Goal: Complete application form: Complete application form

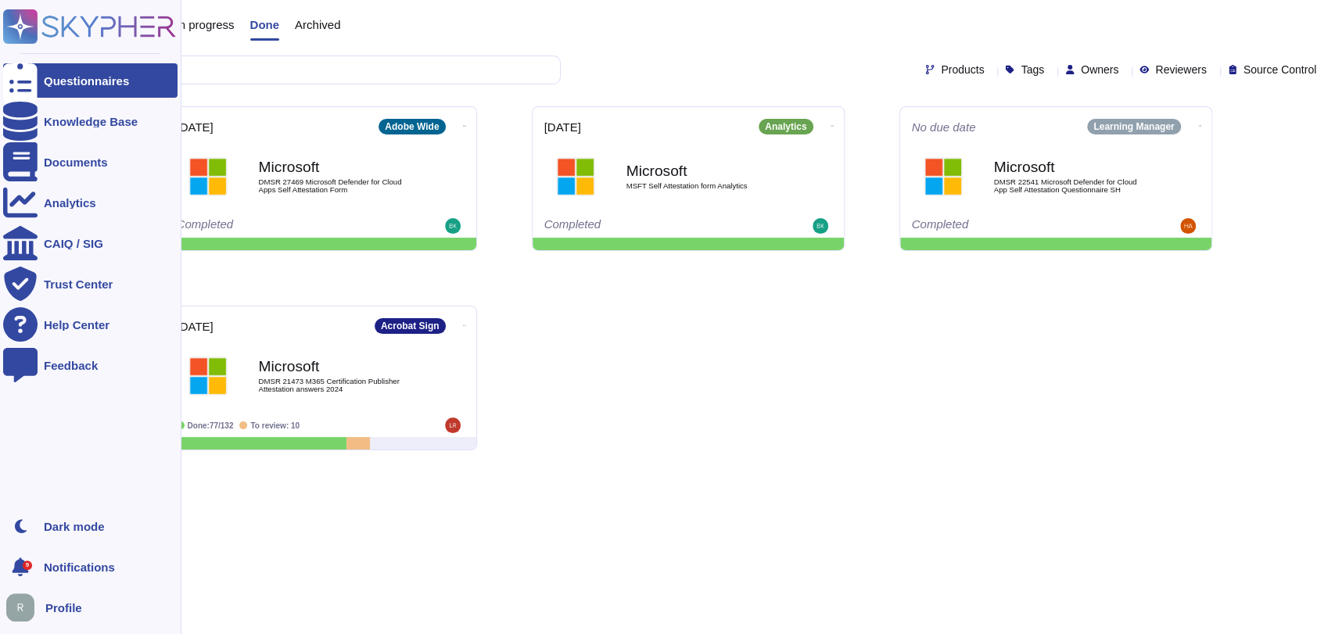
click at [97, 82] on div "Questionnaires" at bounding box center [86, 81] width 85 height 12
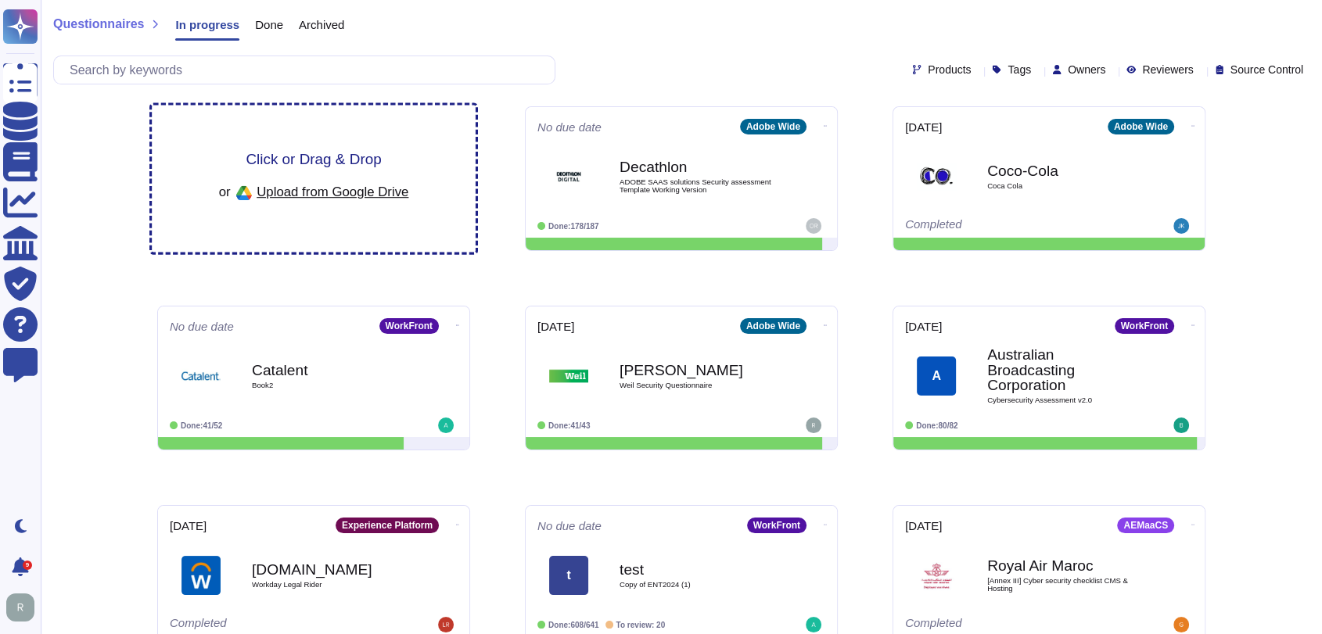
click at [257, 139] on div "Click or Drag & Drop or Upload from Google Drive" at bounding box center [314, 179] width 324 height 147
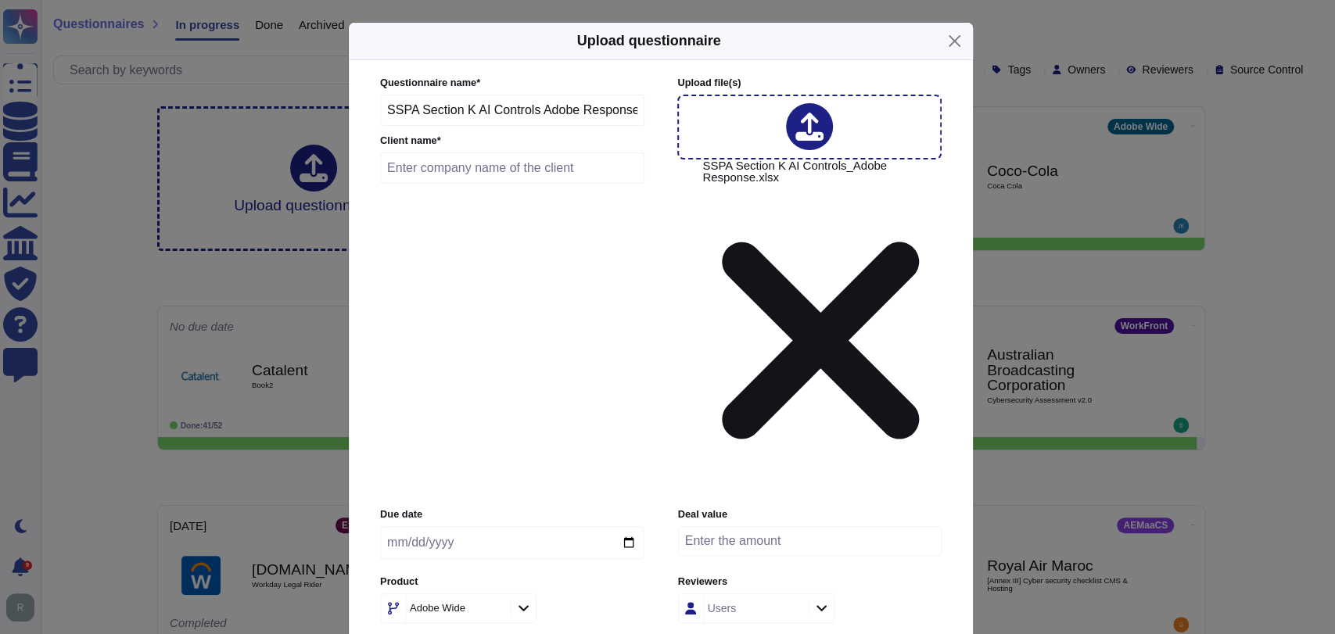
click at [479, 184] on input "text" at bounding box center [512, 168] width 264 height 31
type input "Microsoft"
click at [626, 526] on input "date" at bounding box center [512, 542] width 264 height 33
click at [627, 526] on input "[DATE]" at bounding box center [512, 542] width 264 height 33
click at [592, 594] on div "Adobe Wide" at bounding box center [512, 609] width 264 height 30
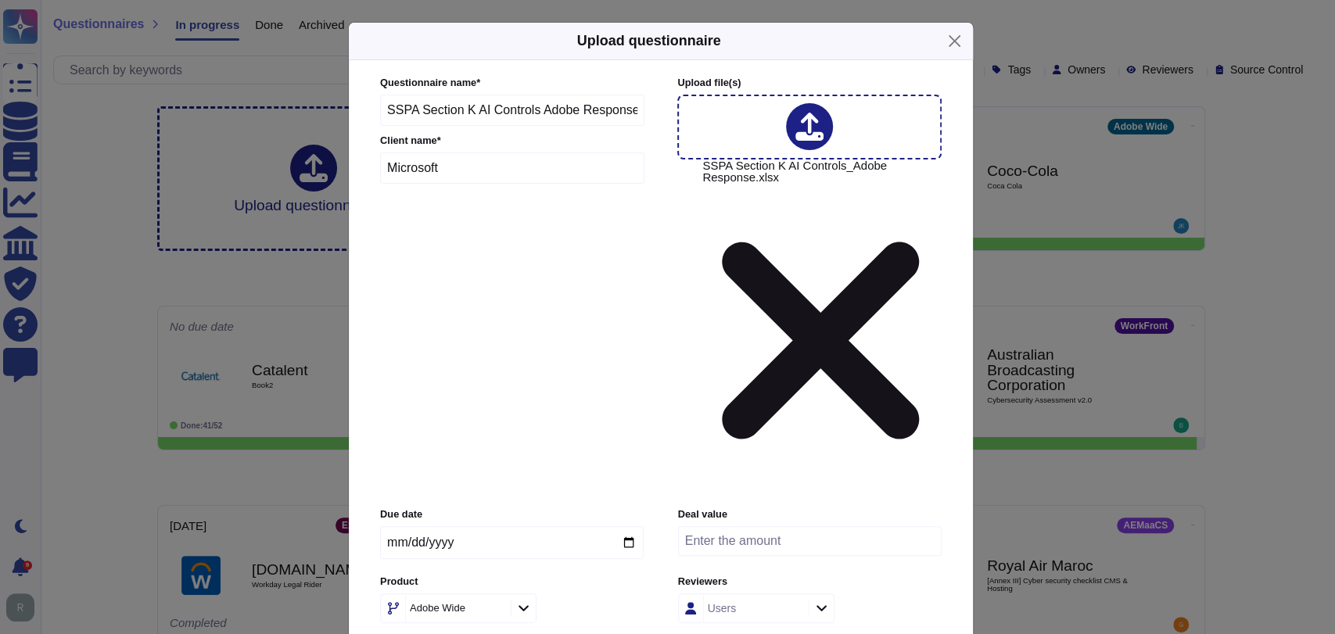
click at [633, 526] on input "[DATE]" at bounding box center [512, 542] width 264 height 33
type input "[DATE]"
click at [807, 526] on input "number" at bounding box center [810, 541] width 264 height 30
type input "14000000"
click at [917, 508] on div "Due date [DATE] Deal value 14000000 Product Adobe Wide Reviewers Users Tags Tags" at bounding box center [661, 593] width 562 height 171
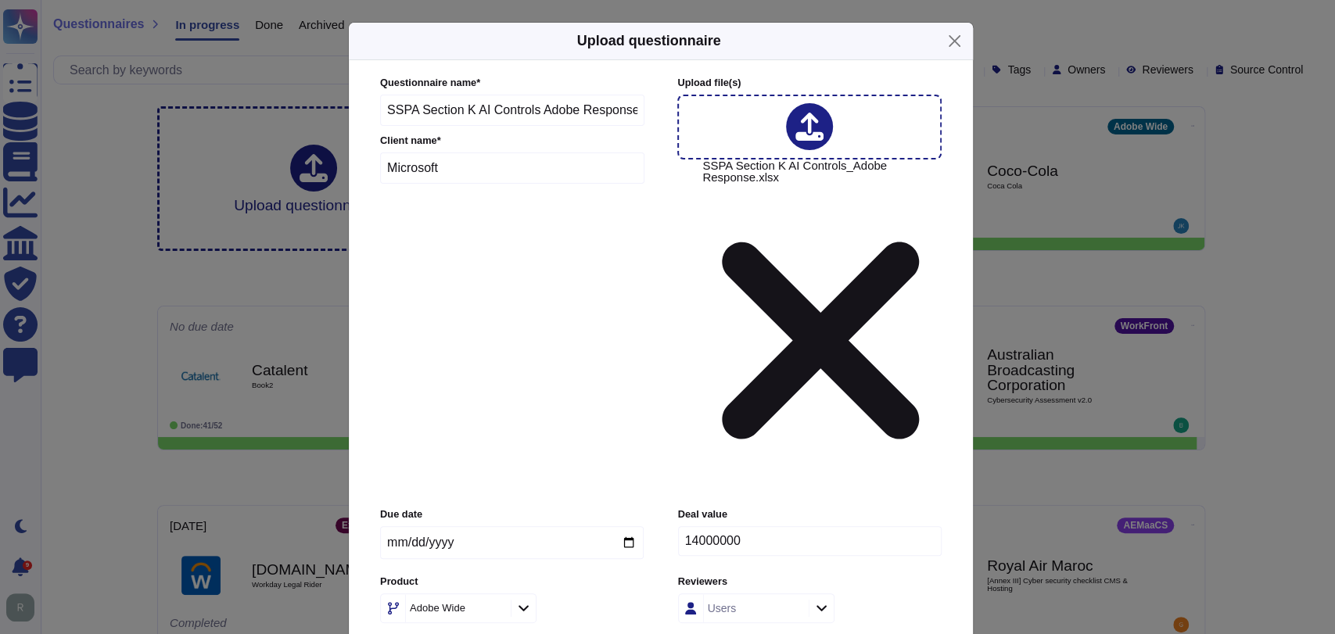
click at [519, 601] on icon at bounding box center [524, 607] width 12 height 13
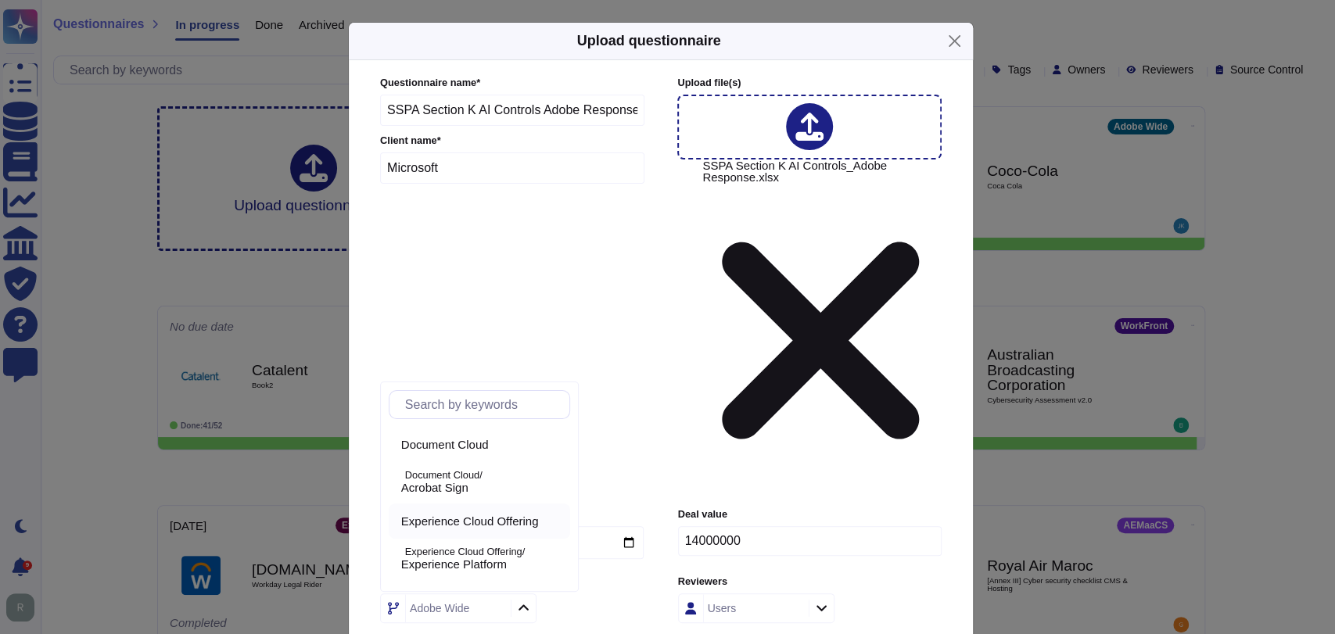
click at [473, 522] on span "Experience Cloud Offering" at bounding box center [470, 522] width 138 height 14
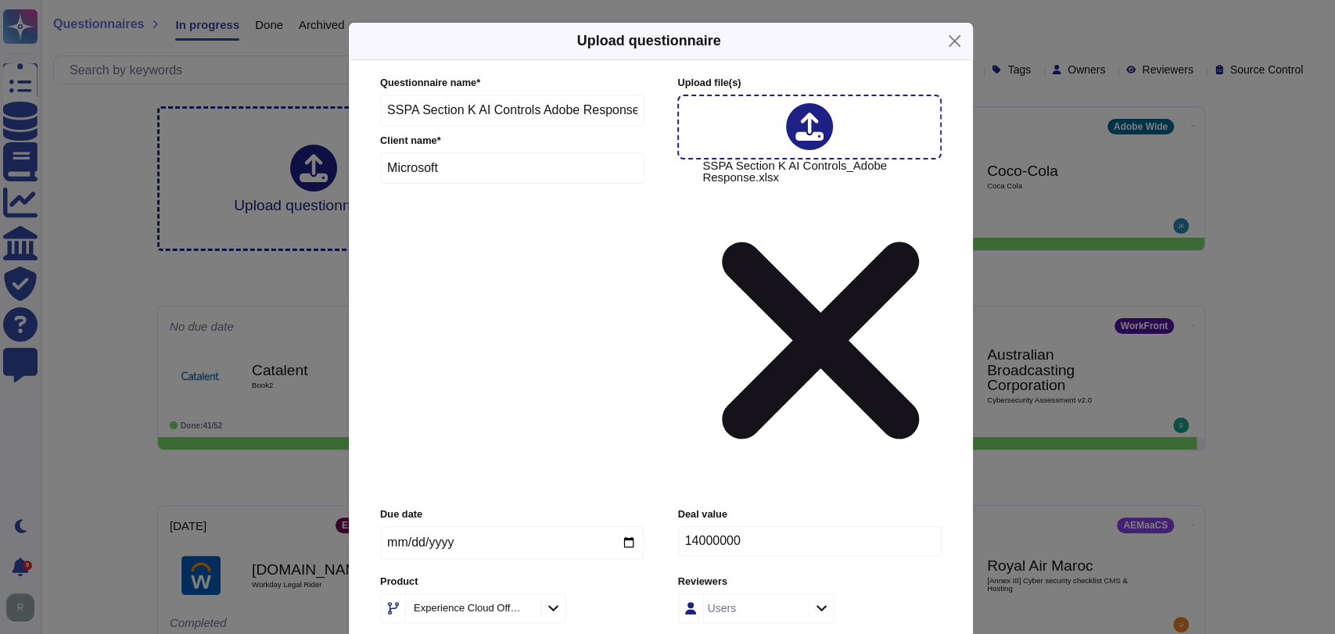
click at [659, 508] on div "Due date [DATE] Deal value 14000000 Product Experience Cloud Offering Reviewers…" at bounding box center [661, 593] width 562 height 171
click at [525, 609] on icon at bounding box center [525, 609] width 0 height 0
click at [501, 594] on div "Adobe Wide" at bounding box center [456, 608] width 101 height 28
type input "workf"
click at [483, 443] on p "Experience Cloud Offering/" at bounding box center [484, 437] width 159 height 10
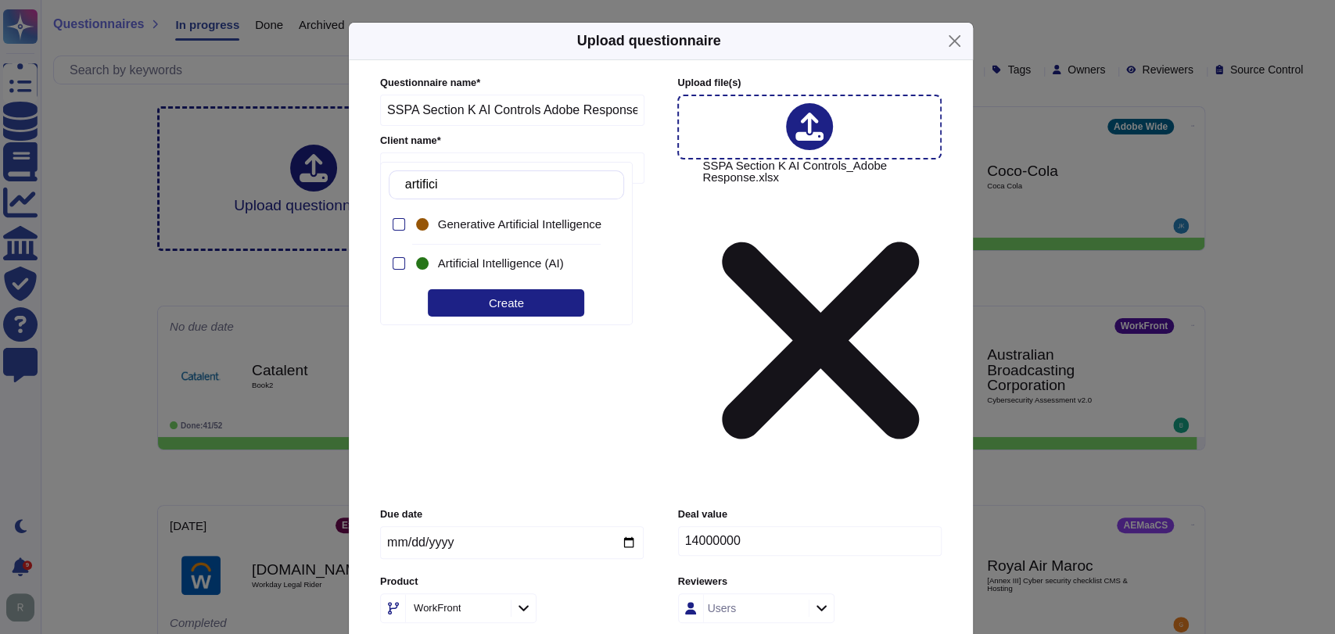
type input "artificia"
click at [477, 260] on span "Artificial Intelligence (AI)" at bounding box center [501, 264] width 126 height 14
click at [555, 303] on div "Create" at bounding box center [506, 302] width 156 height 27
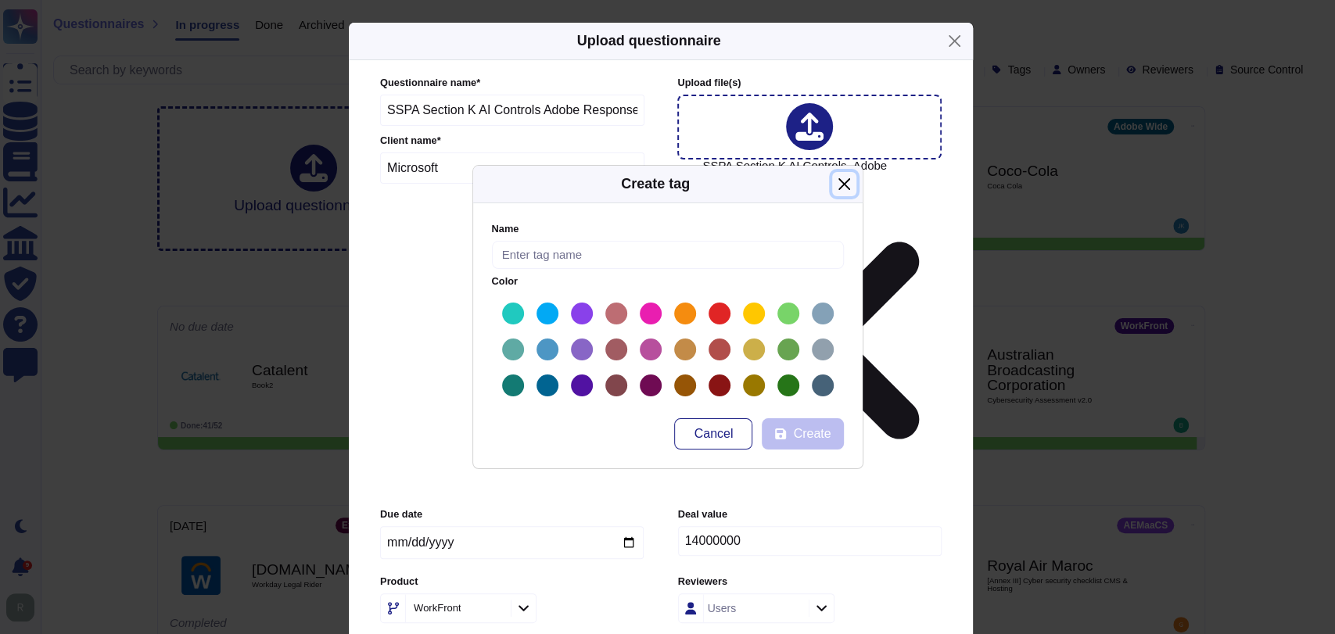
click at [852, 191] on button "Close" at bounding box center [844, 184] width 24 height 24
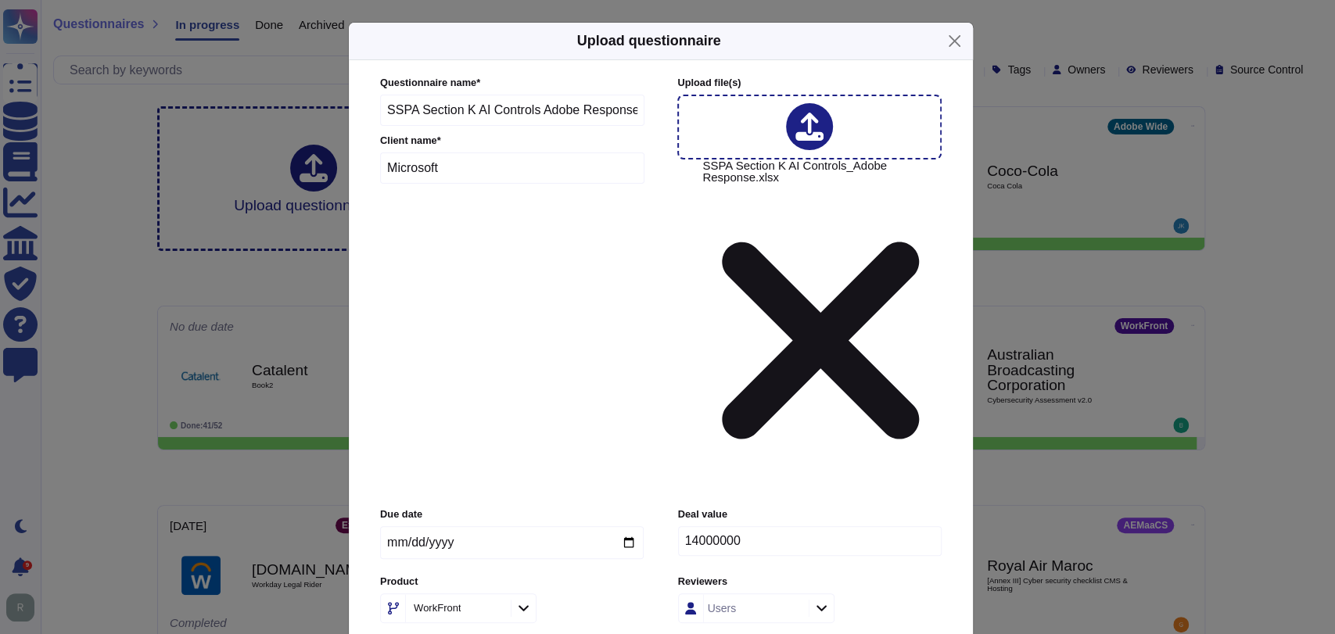
click at [664, 508] on div "Due date [DATE] Deal value 14000000 Product WorkFront Reviewers Users Tags Arti…" at bounding box center [661, 593] width 562 height 171
click at [495, 609] on icon at bounding box center [495, 609] width 0 height 0
click at [488, 594] on div "Adobe Wide" at bounding box center [456, 608] width 101 height 28
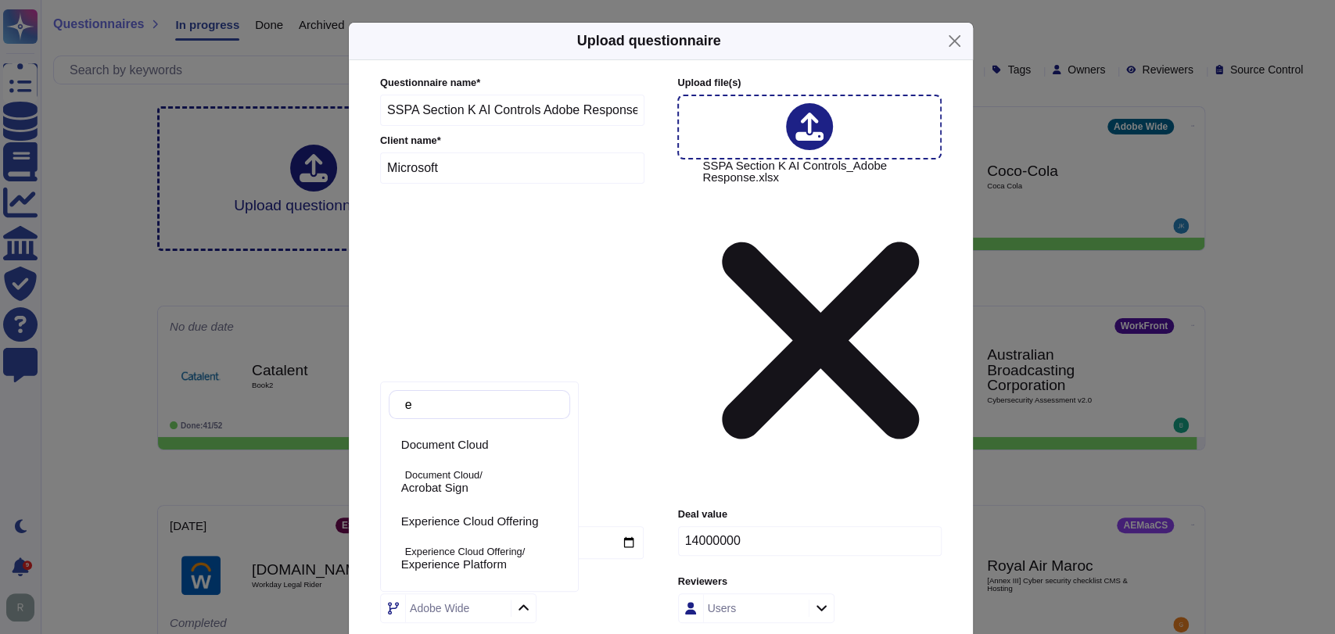
type input "ex"
click at [495, 442] on span "Experience Cloud Offering" at bounding box center [470, 445] width 138 height 14
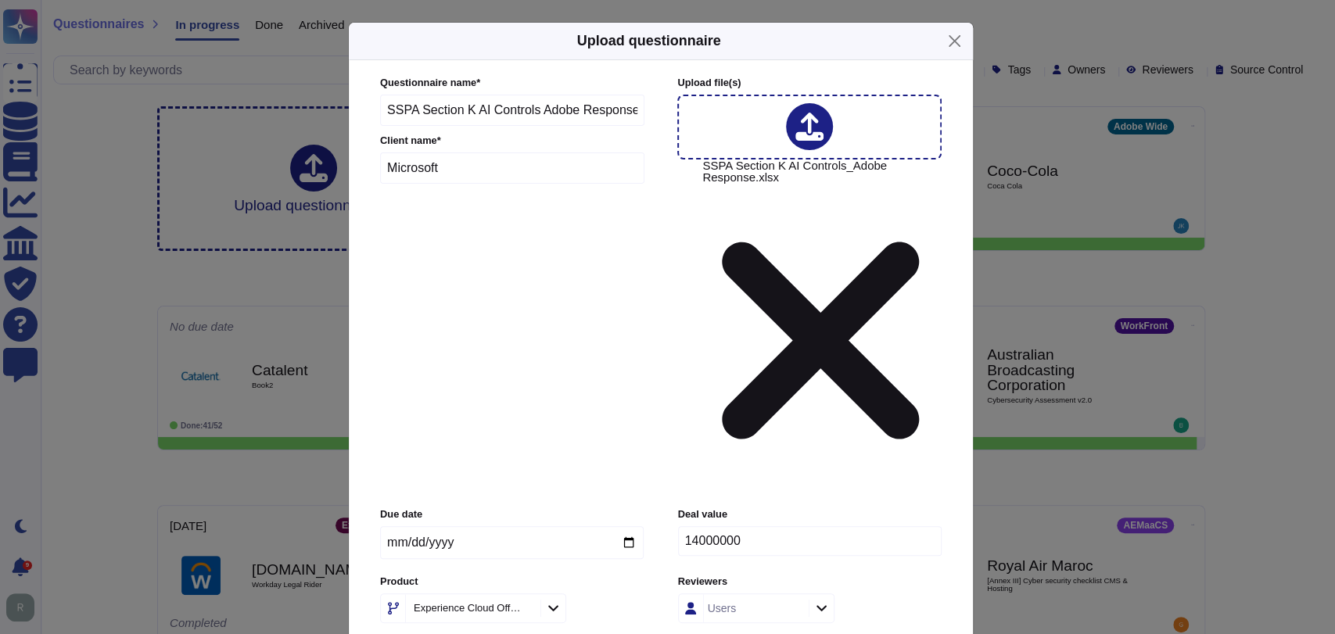
click at [770, 508] on div "Due date [DATE] Deal value 14000000 Product Experience Cloud Offering Reviewers…" at bounding box center [661, 593] width 562 height 171
